Goal: Navigation & Orientation: Find specific page/section

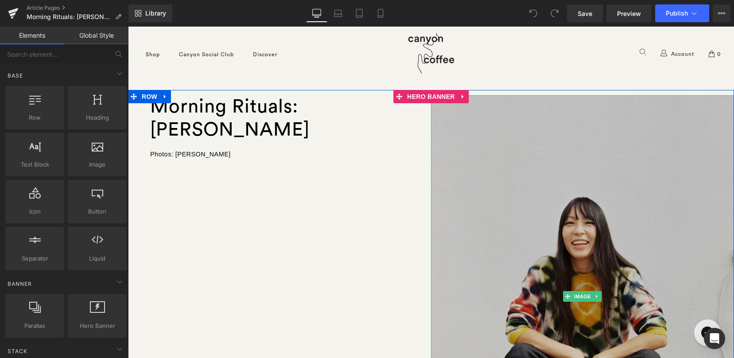
click at [539, 212] on img at bounding box center [582, 296] width 303 height 402
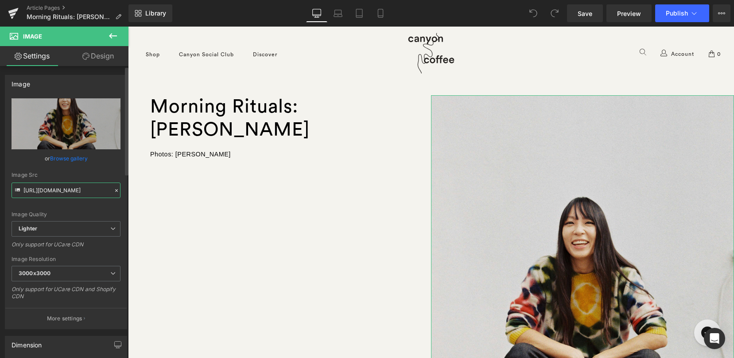
click at [76, 190] on input "[URL][DOMAIN_NAME]" at bounding box center [66, 191] width 109 height 16
click at [67, 157] on link "Browse gallery" at bounding box center [69, 159] width 38 height 16
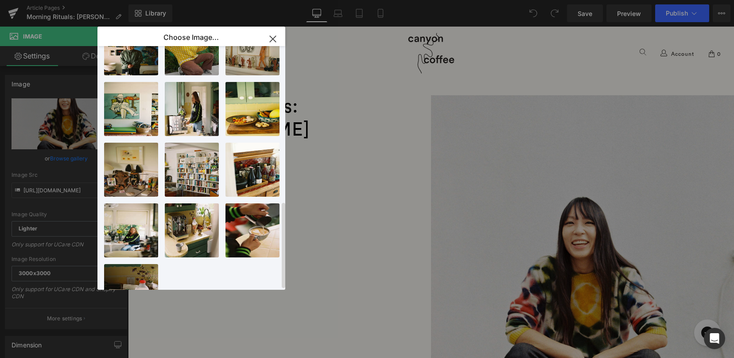
scroll to position [438, 0]
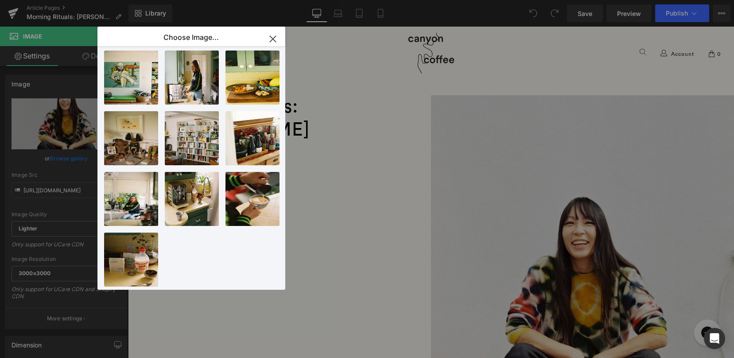
click at [272, 39] on icon "button" at bounding box center [273, 39] width 14 height 14
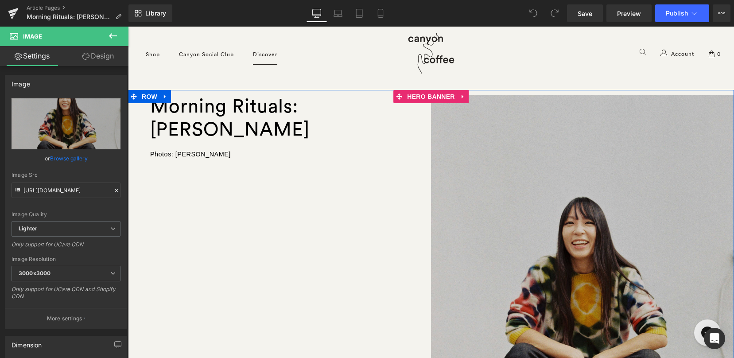
click at [502, 144] on img at bounding box center [582, 296] width 303 height 402
